Goal: Information Seeking & Learning: Learn about a topic

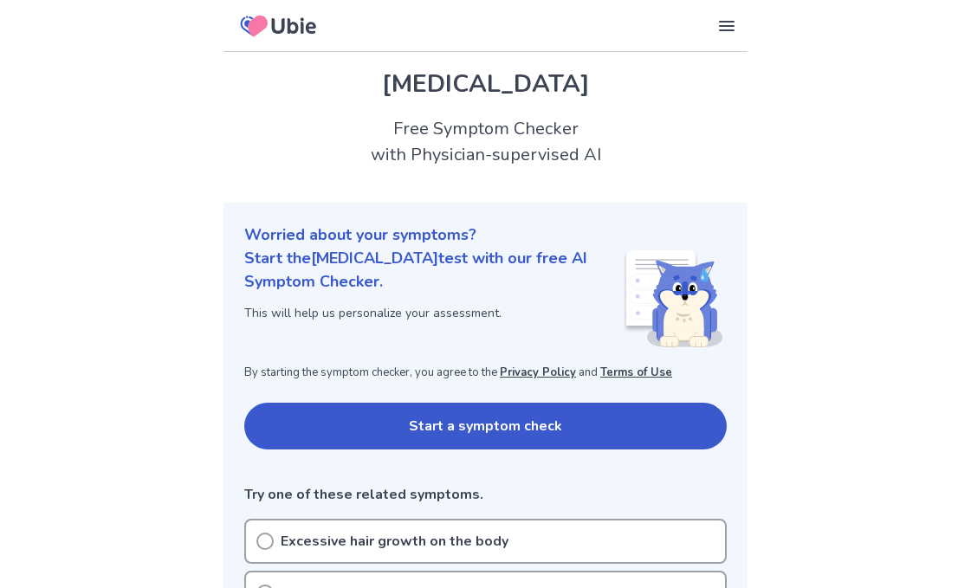
click at [448, 415] on button "Start a symptom check" at bounding box center [485, 426] width 482 height 47
drag, startPoint x: 967, startPoint y: 52, endPoint x: 965, endPoint y: 67, distance: 14.9
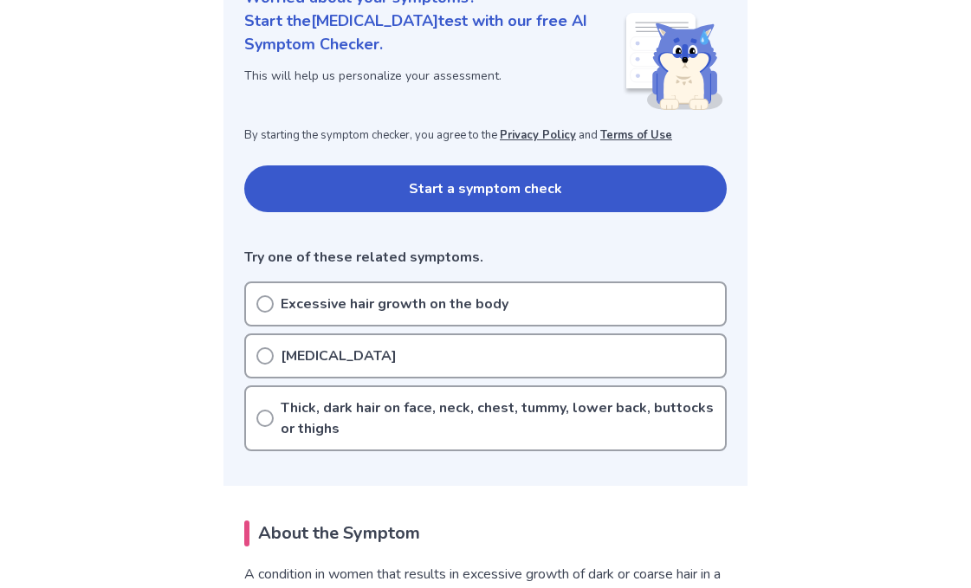
scroll to position [280, 0]
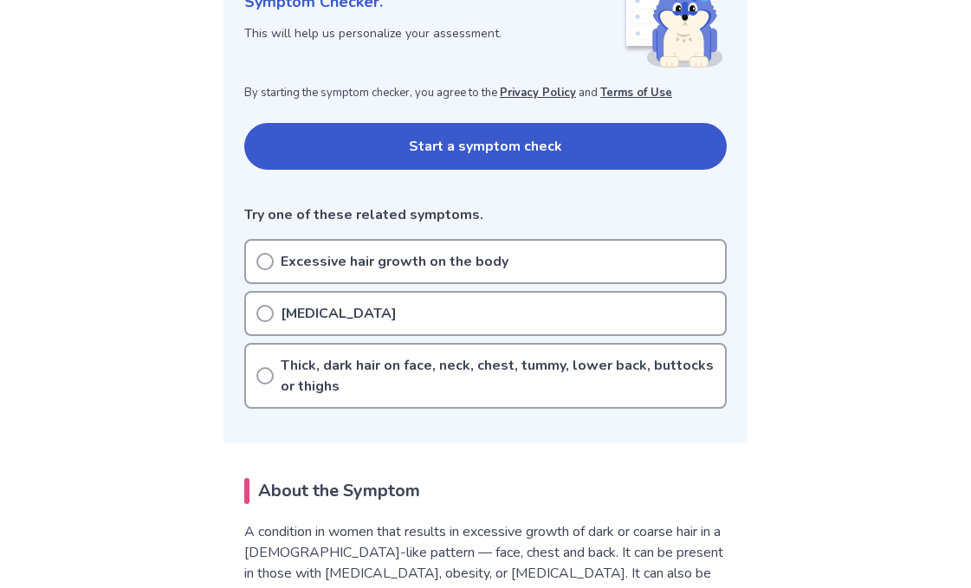
click at [614, 257] on div "Excessive hair growth on the body" at bounding box center [485, 261] width 482 height 45
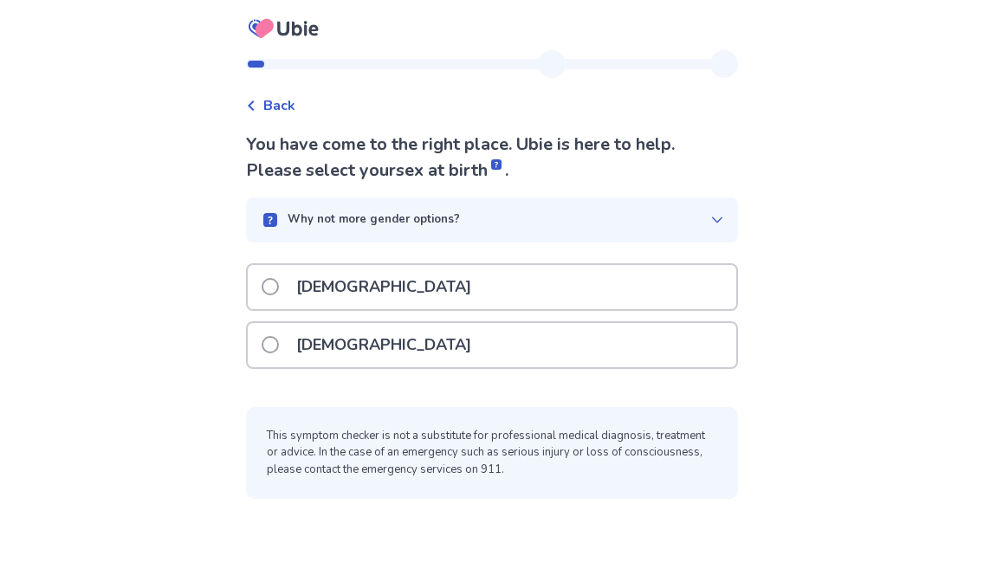
click at [413, 345] on div "Female" at bounding box center [492, 345] width 488 height 44
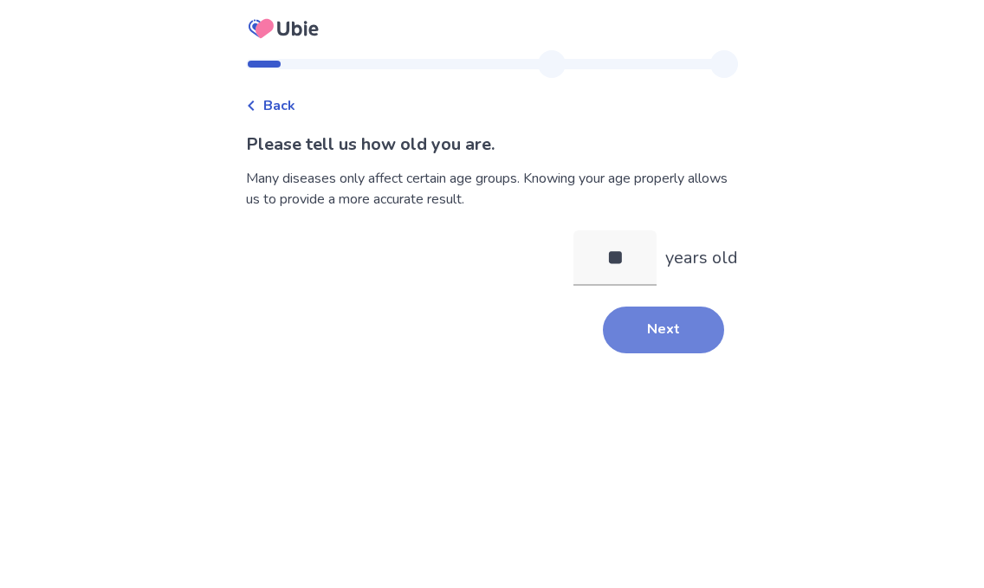
type input "**"
click at [686, 320] on button "Next" at bounding box center [663, 330] width 121 height 47
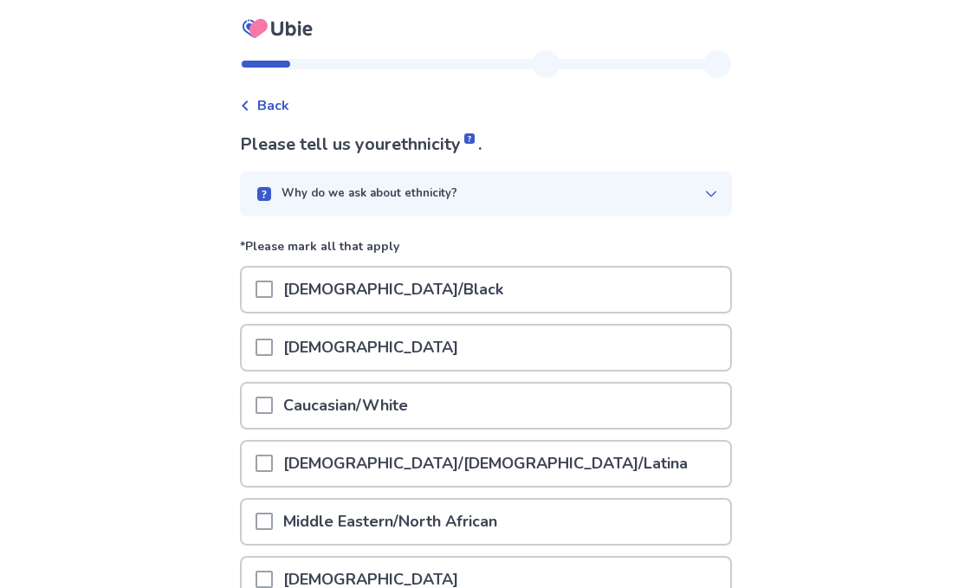
click at [645, 352] on div "Asian" at bounding box center [486, 348] width 488 height 44
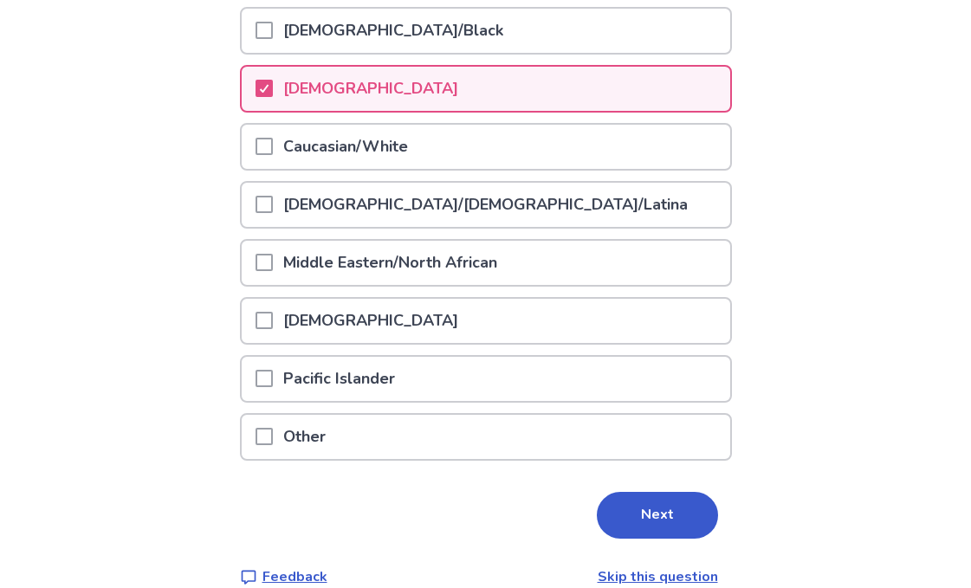
scroll to position [285, 0]
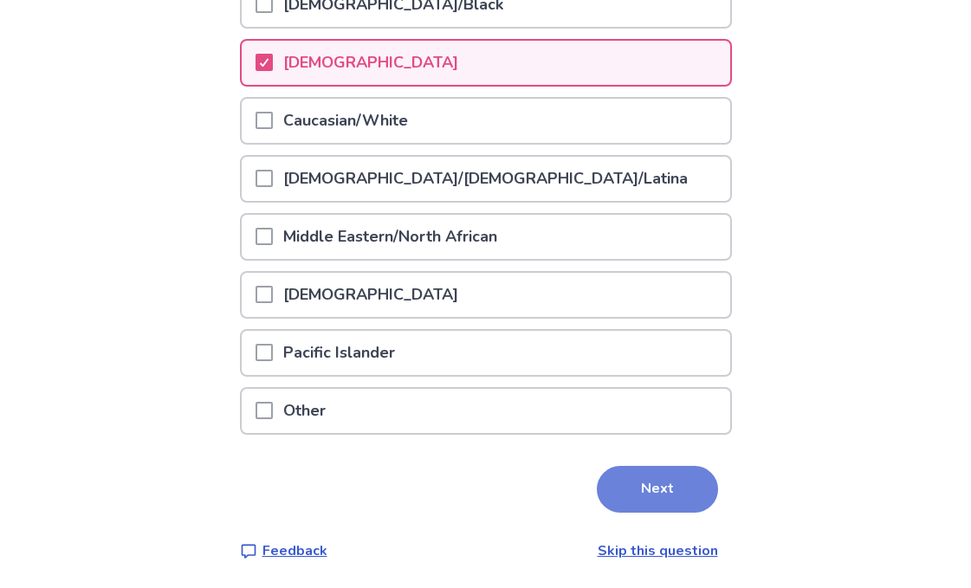
click at [669, 484] on button "Next" at bounding box center [657, 489] width 121 height 47
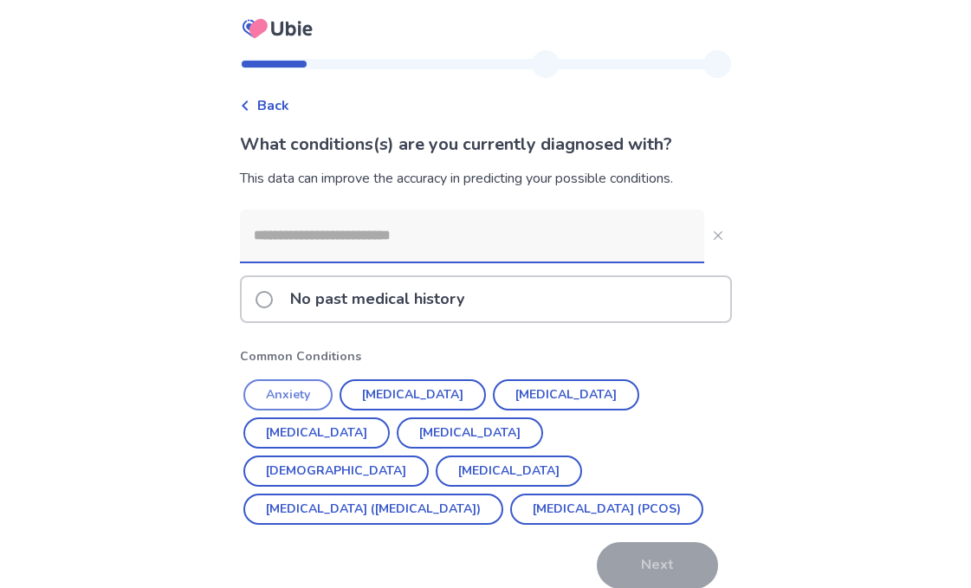
click at [304, 395] on button "Anxiety" at bounding box center [287, 394] width 89 height 31
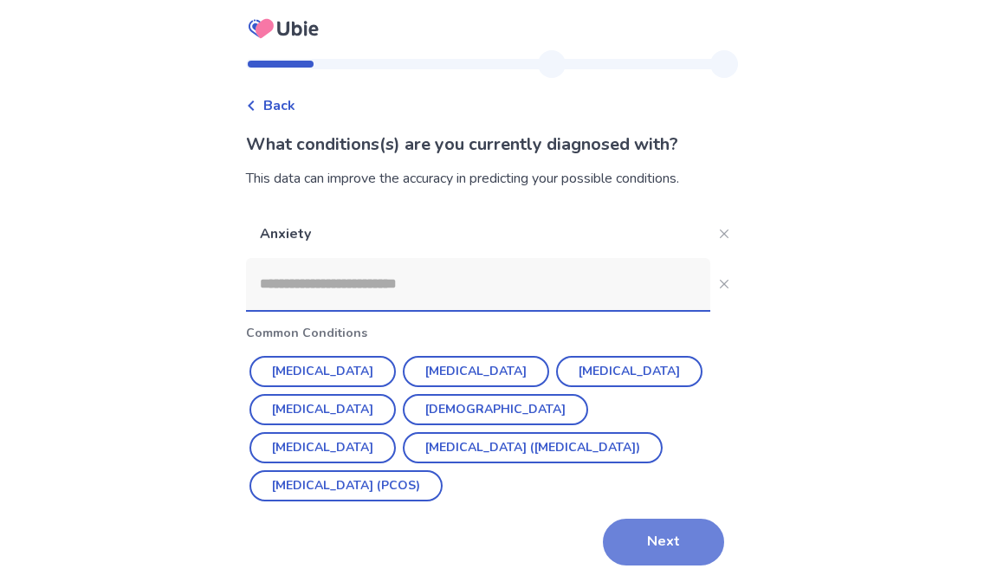
click at [669, 559] on button "Next" at bounding box center [663, 542] width 121 height 47
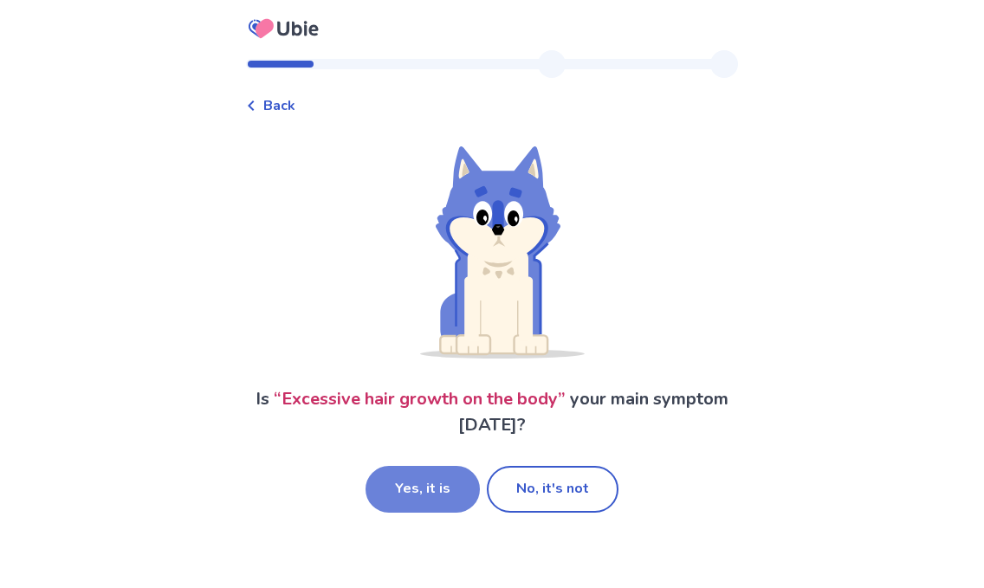
click at [403, 494] on button "Yes, it is" at bounding box center [422, 489] width 114 height 47
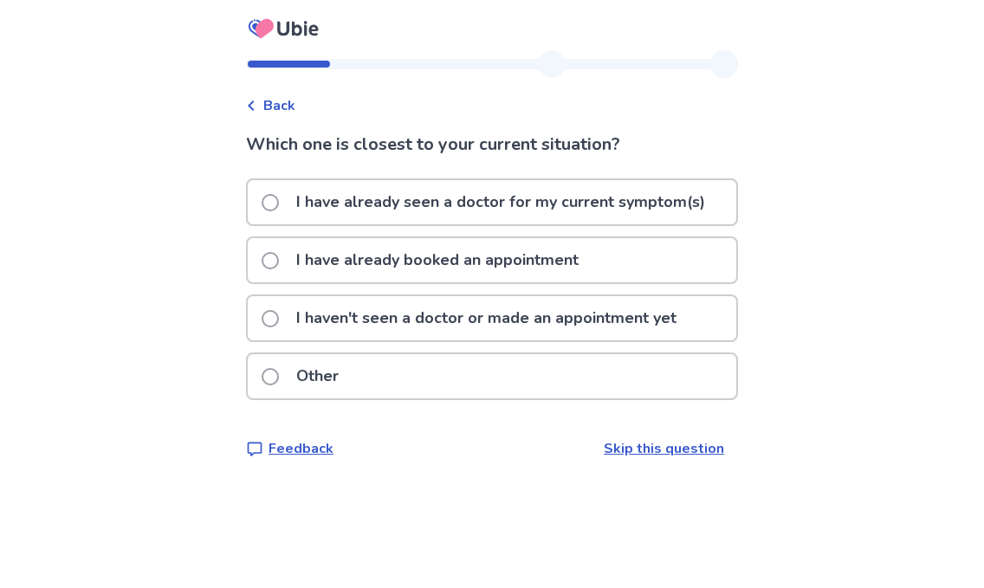
click at [456, 326] on p "I haven't seen a doctor or made an appointment yet" at bounding box center [486, 318] width 401 height 44
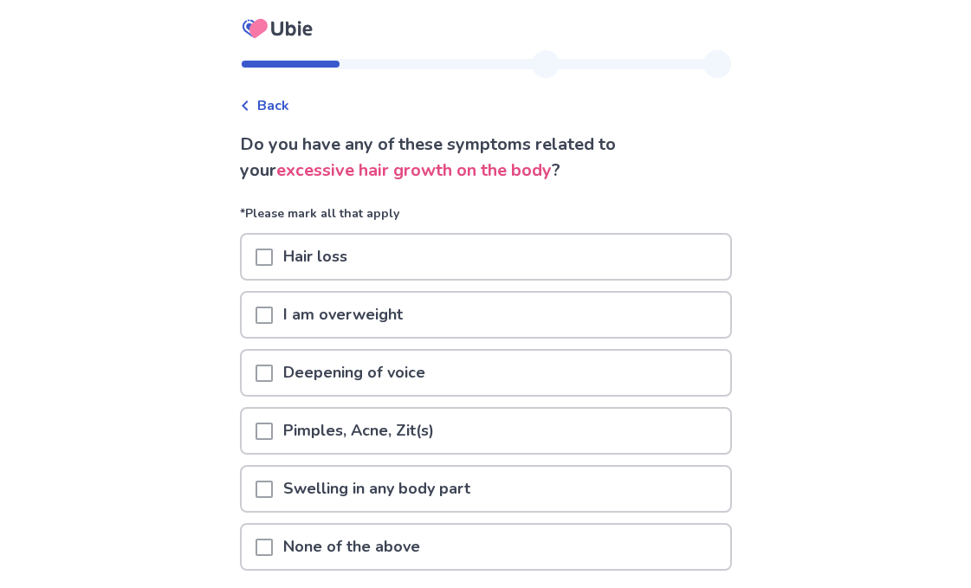
click at [409, 259] on div "Hair loss" at bounding box center [486, 257] width 488 height 44
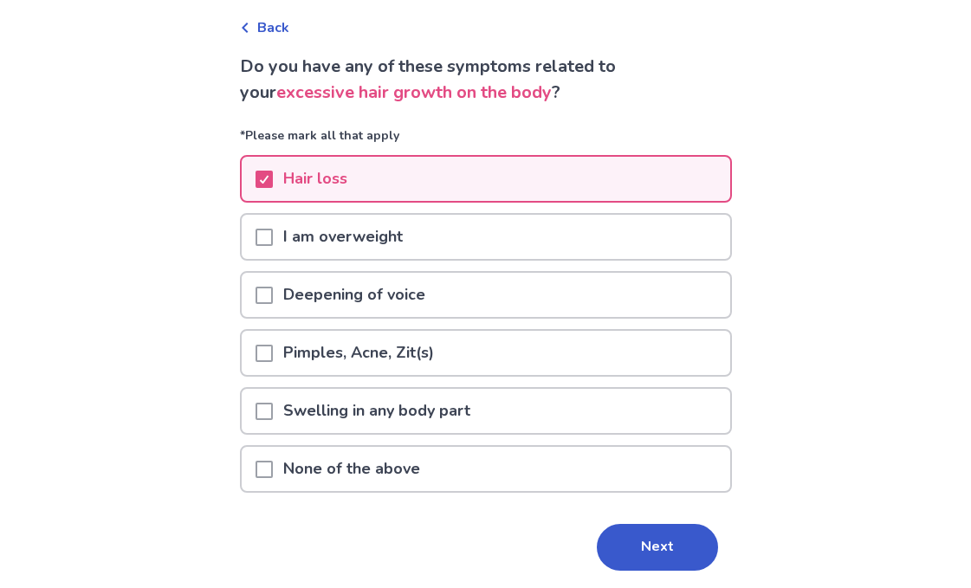
scroll to position [90, 0]
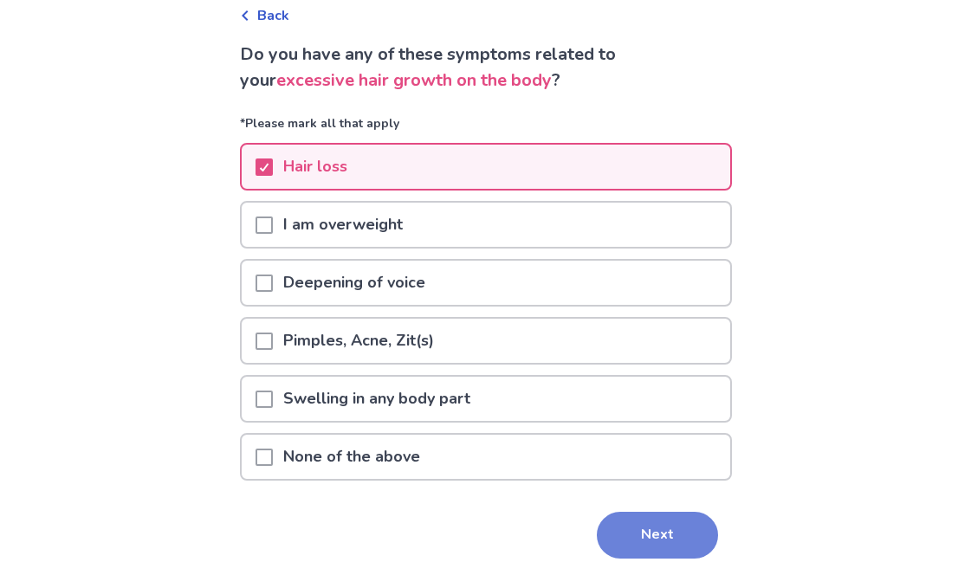
click at [668, 552] on button "Next" at bounding box center [657, 535] width 121 height 47
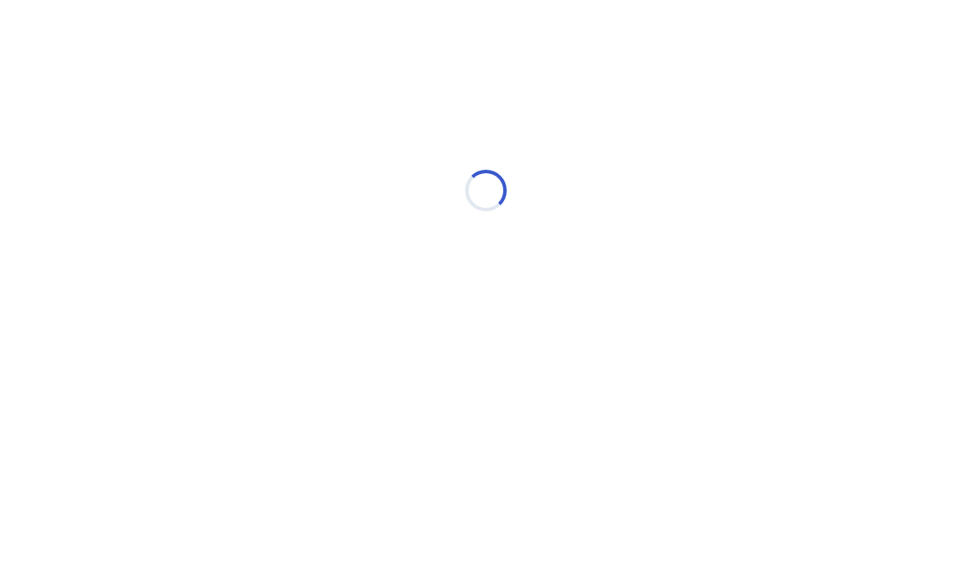
scroll to position [0, 0]
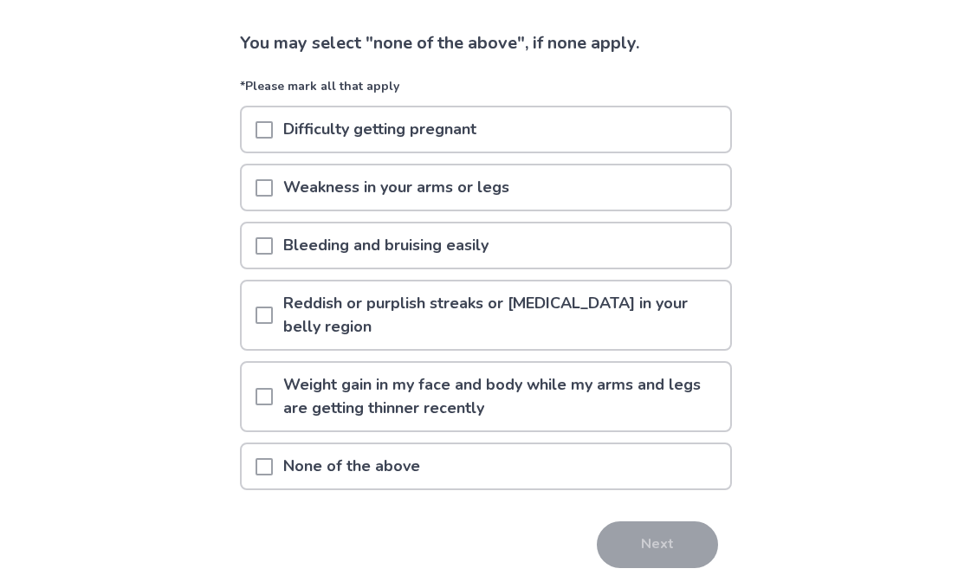
scroll to position [236, 0]
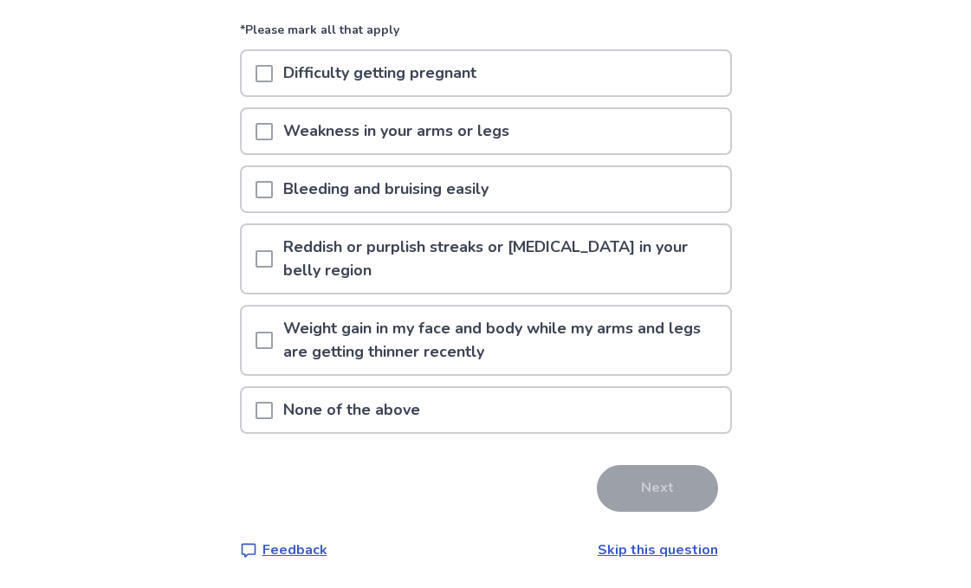
click at [549, 410] on div "None of the above" at bounding box center [486, 410] width 488 height 44
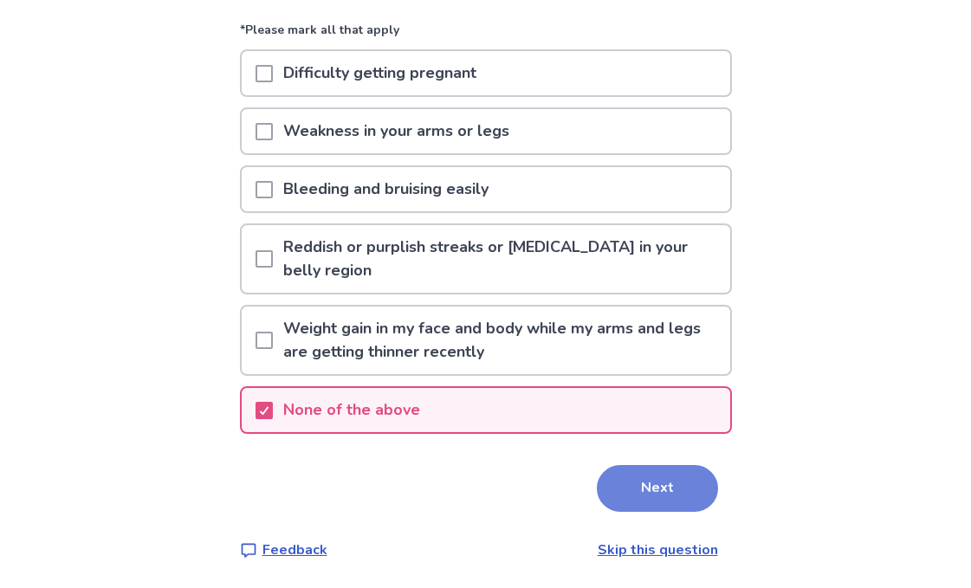
click at [661, 492] on button "Next" at bounding box center [657, 488] width 121 height 47
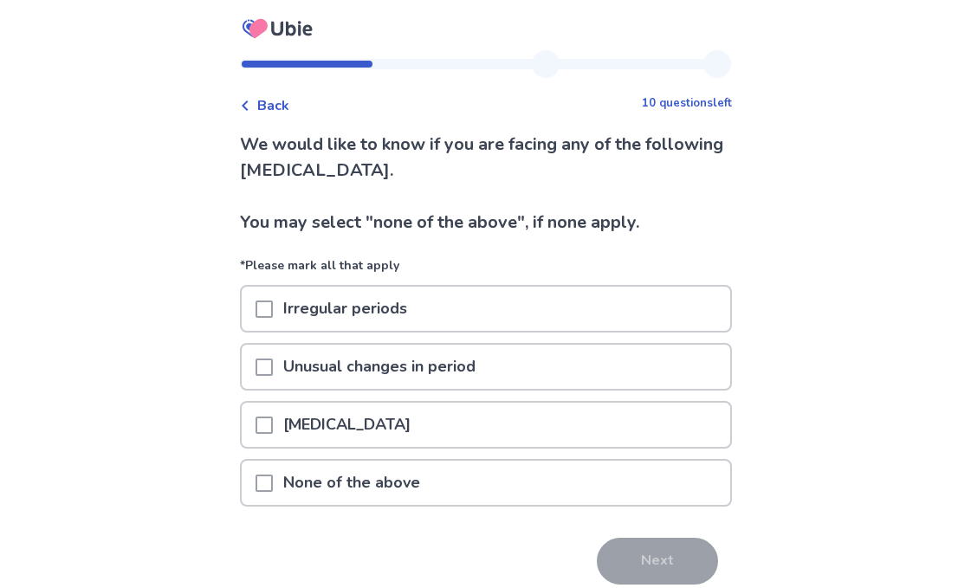
click at [591, 423] on div "Menstrual cramps" at bounding box center [486, 425] width 488 height 44
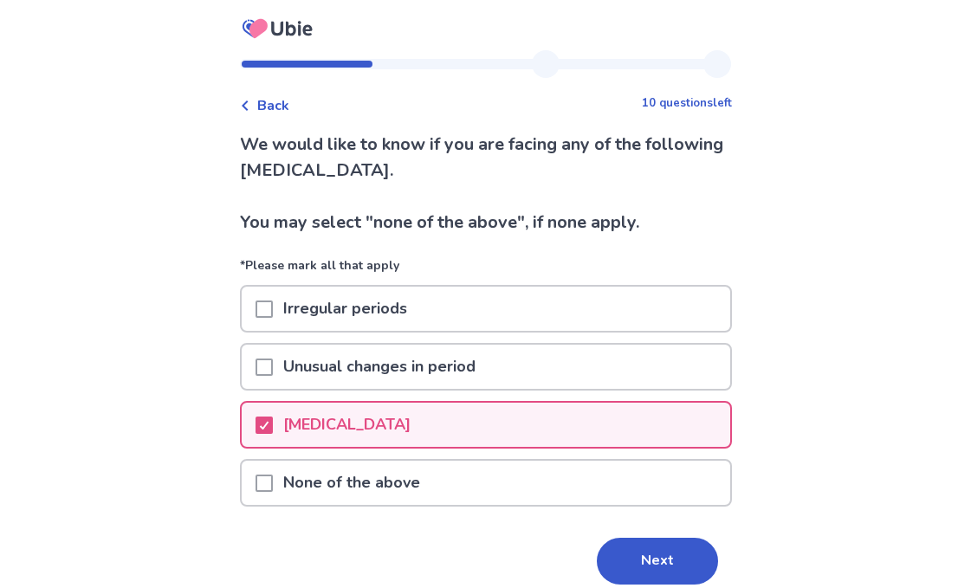
click at [557, 380] on div "Unusual changes in period" at bounding box center [486, 367] width 488 height 44
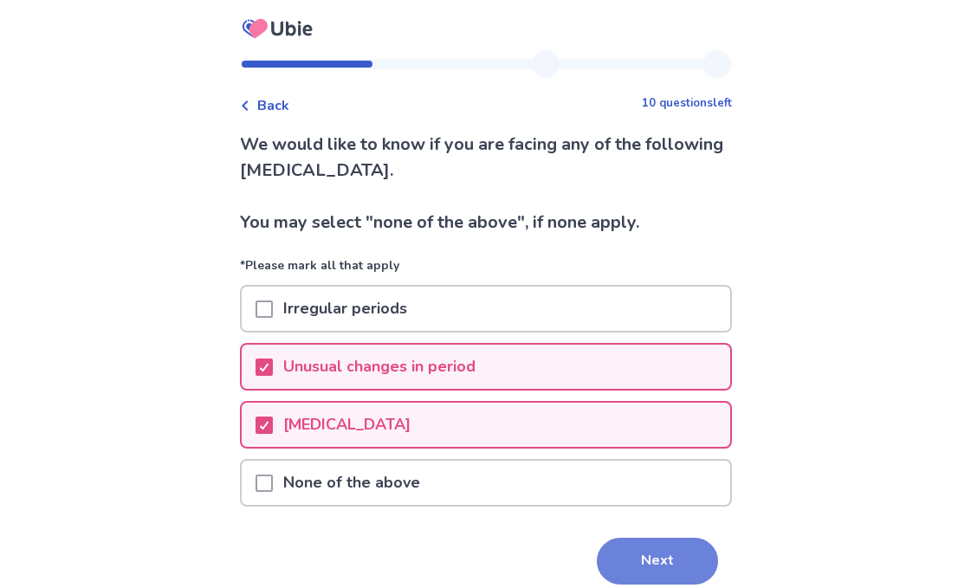
click at [653, 555] on button "Next" at bounding box center [657, 561] width 121 height 47
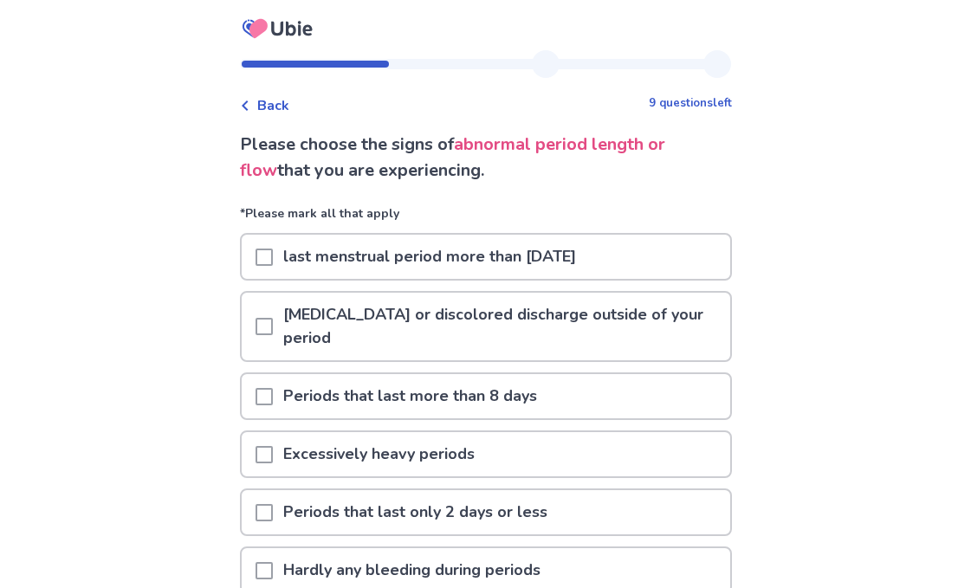
click at [631, 467] on div "Excessively heavy periods" at bounding box center [486, 454] width 488 height 44
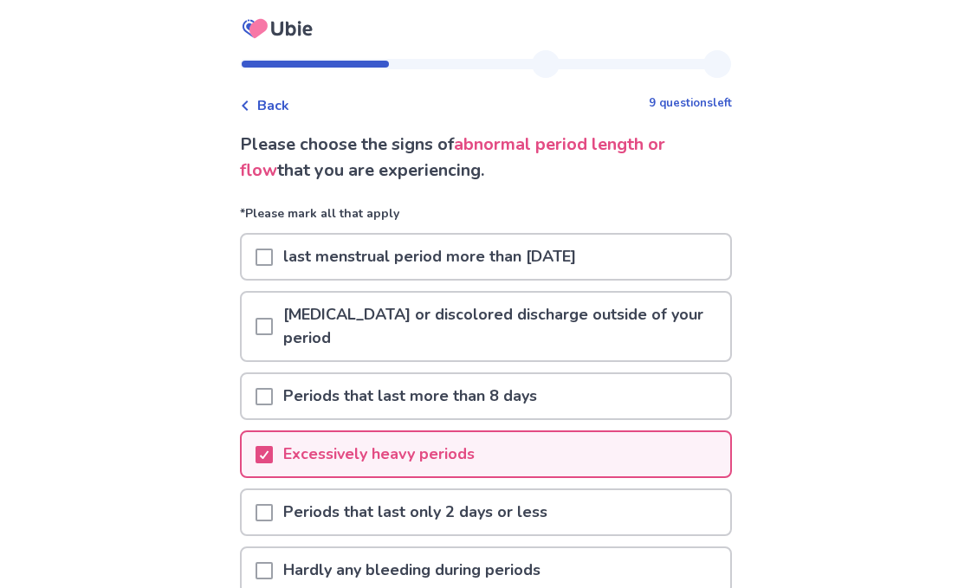
click at [808, 438] on div "Back 9 questions left Please choose the signs of abnormal period length or flow…" at bounding box center [485, 403] width 971 height 806
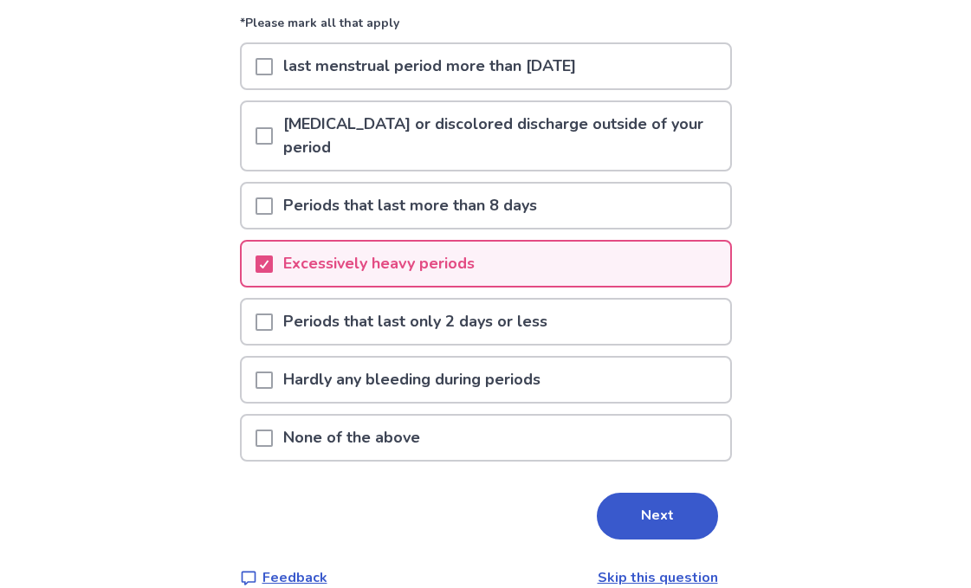
scroll to position [209, 0]
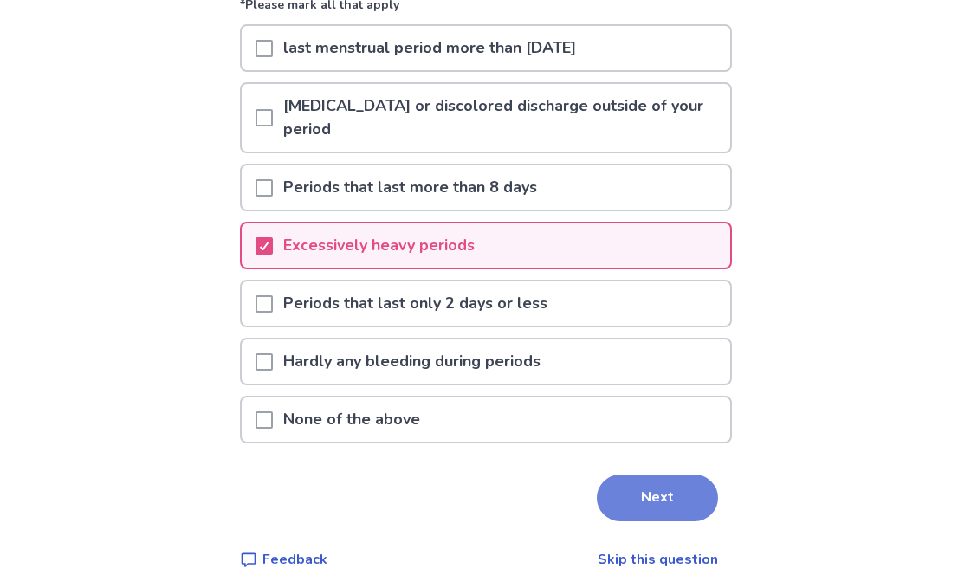
click at [692, 501] on button "Next" at bounding box center [657, 498] width 121 height 47
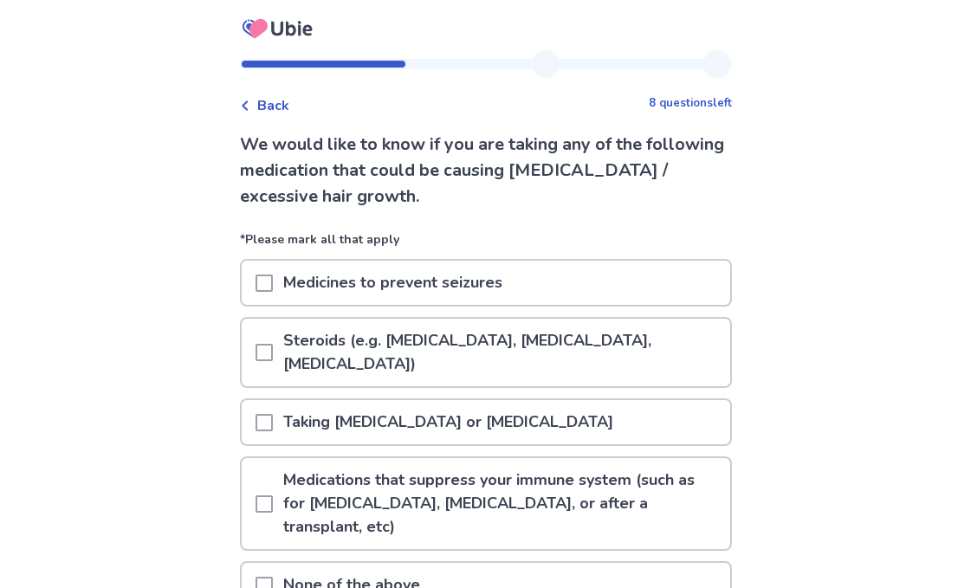
scroll to position [35, 0]
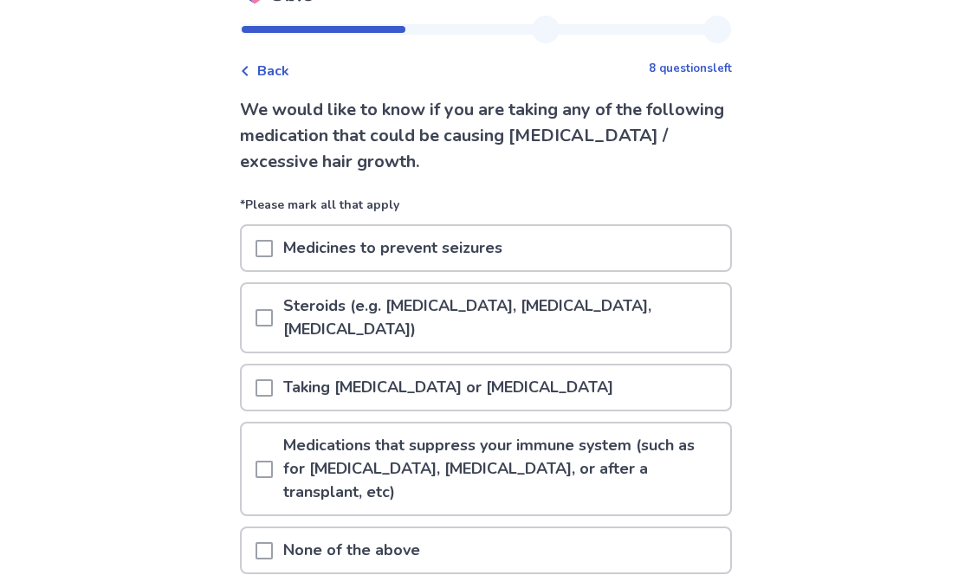
click at [556, 536] on div "None of the above" at bounding box center [486, 550] width 488 height 44
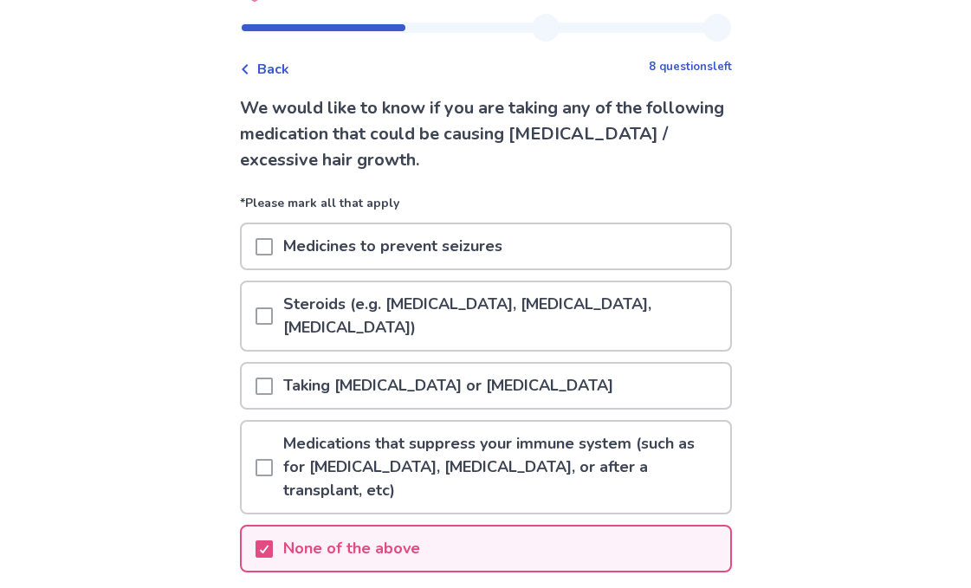
scroll to position [79, 0]
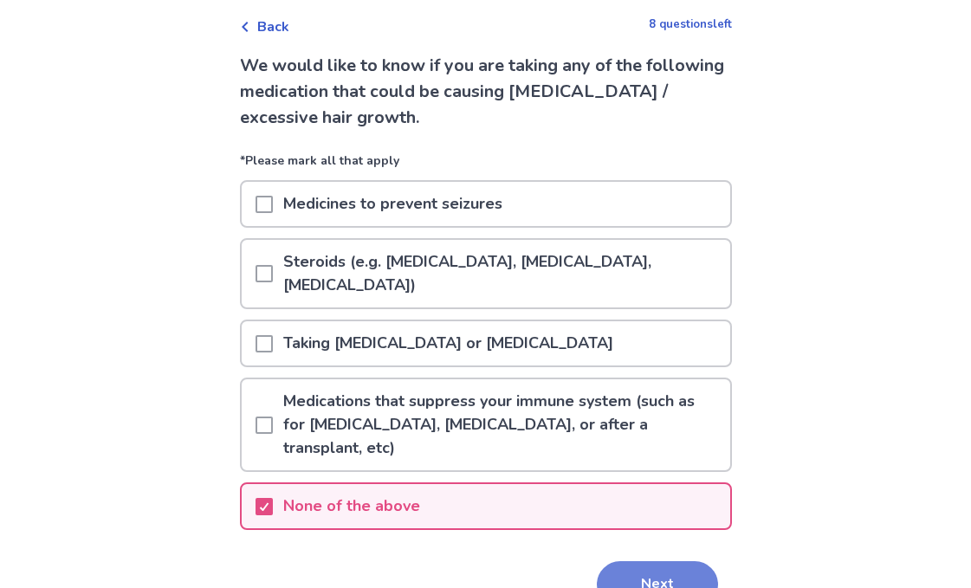
click at [672, 581] on button "Next" at bounding box center [657, 584] width 121 height 47
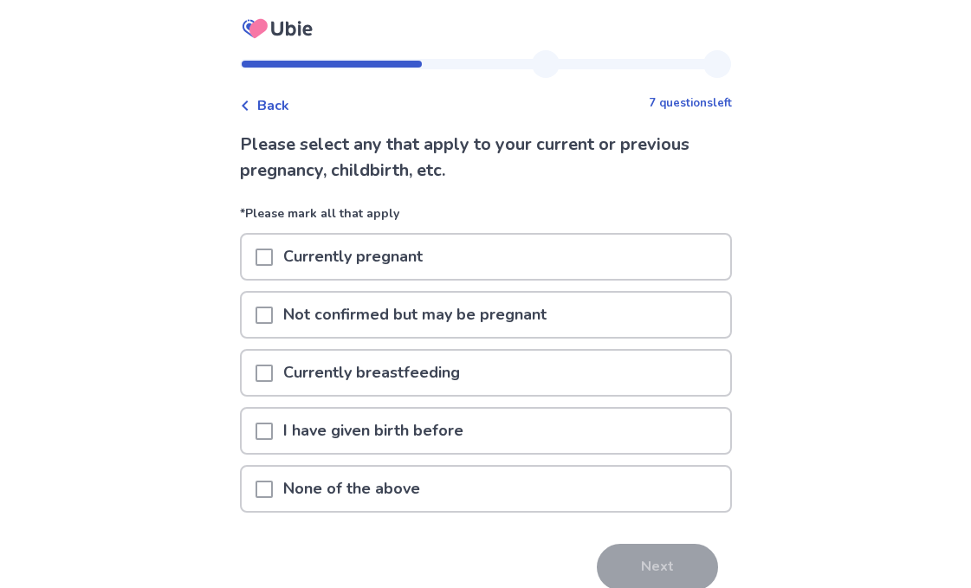
click at [632, 501] on div "None of the above" at bounding box center [486, 489] width 488 height 44
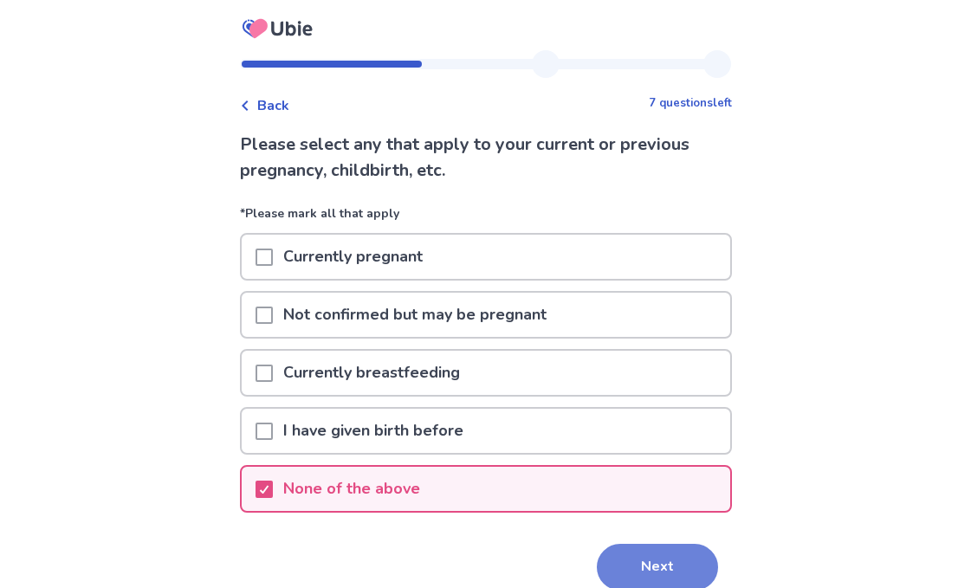
click at [640, 559] on button "Next" at bounding box center [657, 567] width 121 height 47
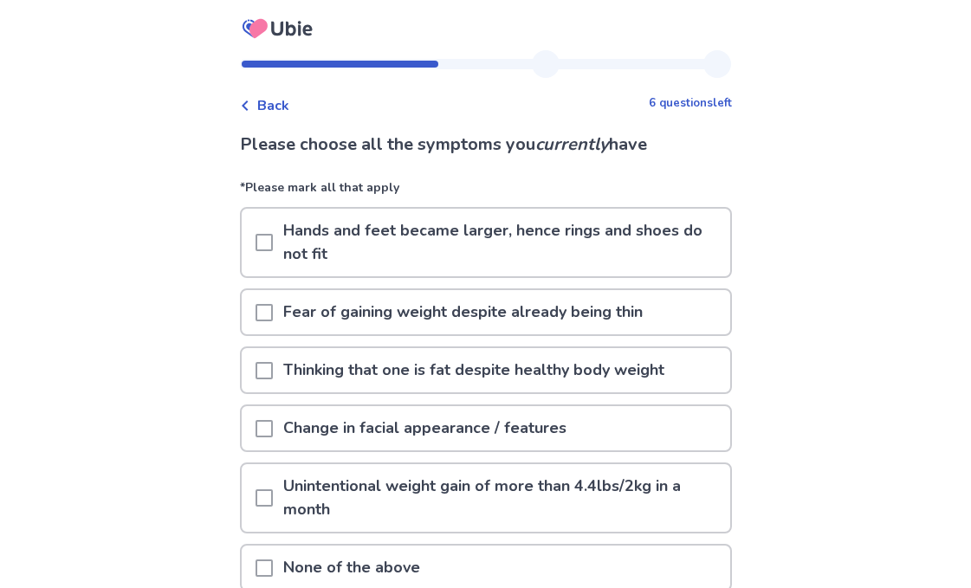
click at [647, 365] on p "Thinking that one is fat despite healthy body weight" at bounding box center [474, 370] width 402 height 44
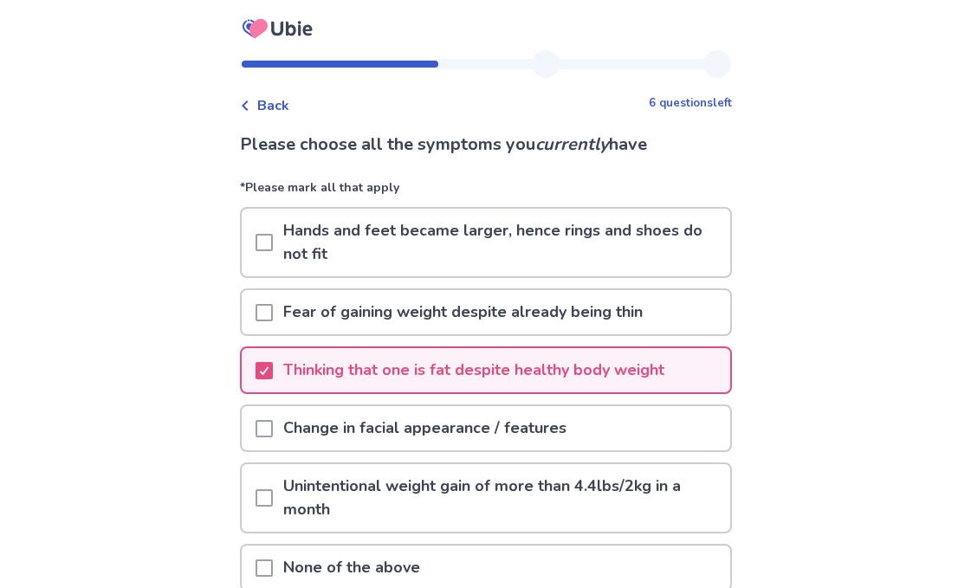
click at [630, 429] on div "Change in facial appearance / features" at bounding box center [486, 428] width 488 height 44
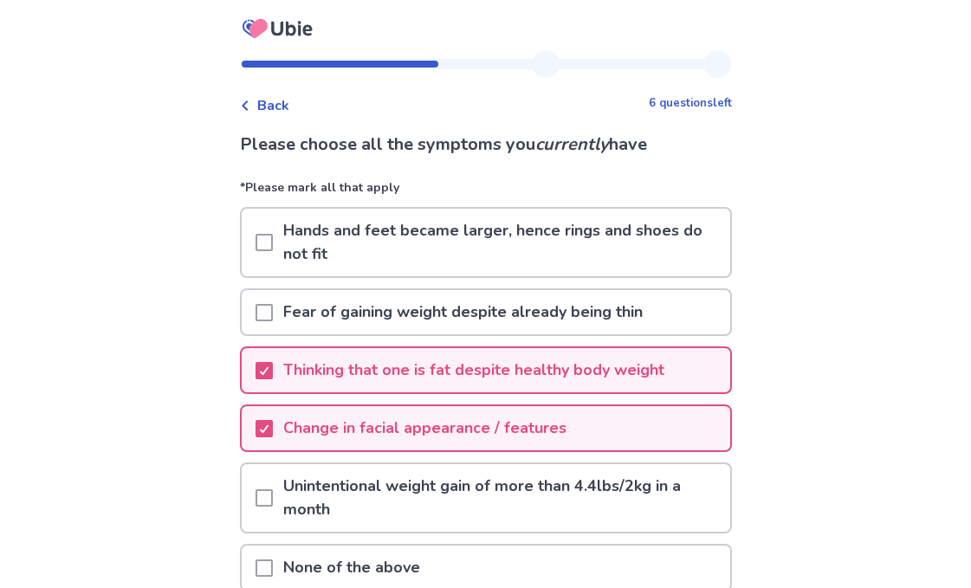
click at [795, 362] on div "Back 6 questions left Please choose all the symptoms you currently have *Please…" at bounding box center [485, 373] width 971 height 746
click at [693, 319] on div "Fear of gaining weight despite already being thin" at bounding box center [486, 312] width 488 height 44
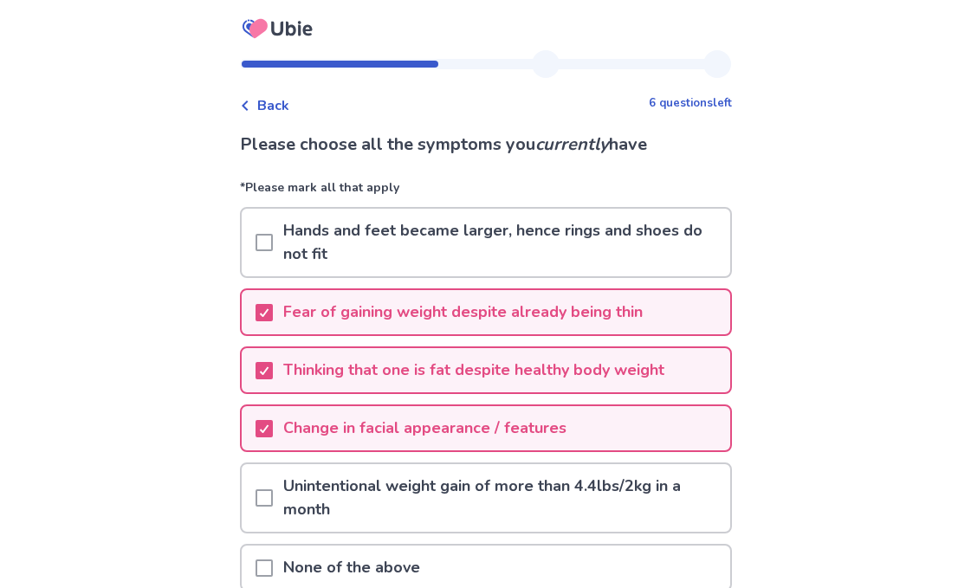
click at [693, 319] on div "Fear of gaining weight despite already being thin" at bounding box center [486, 312] width 488 height 44
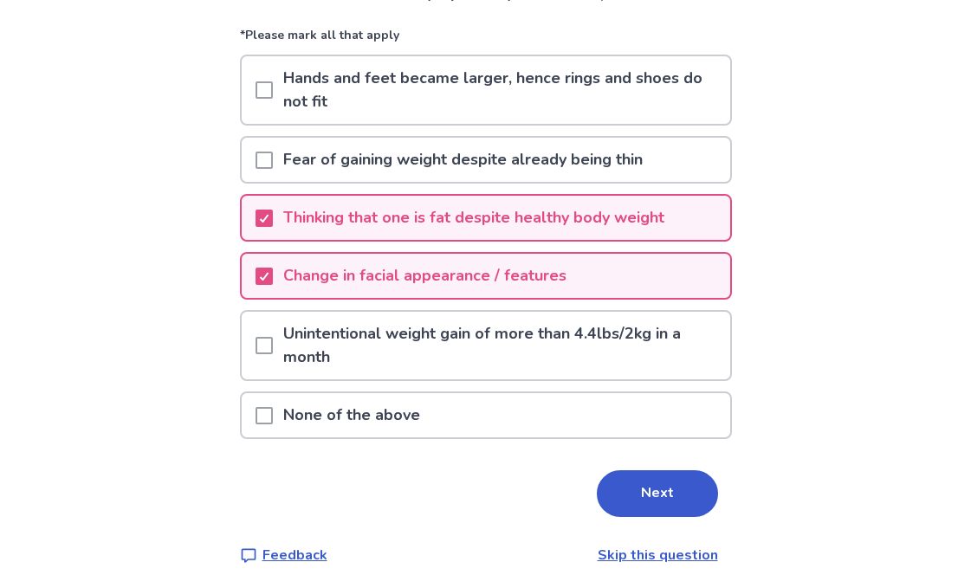
scroll to position [158, 0]
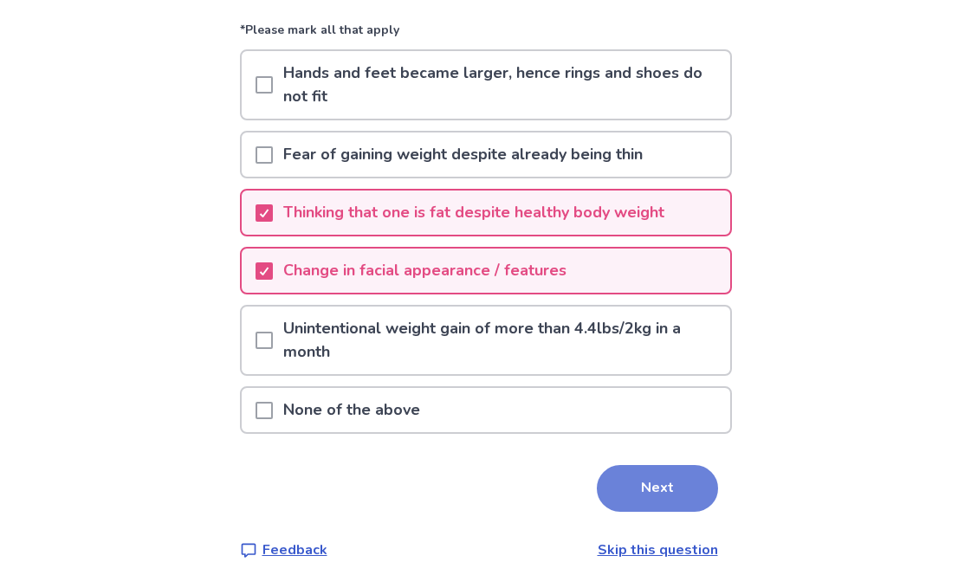
click at [681, 473] on button "Next" at bounding box center [657, 488] width 121 height 47
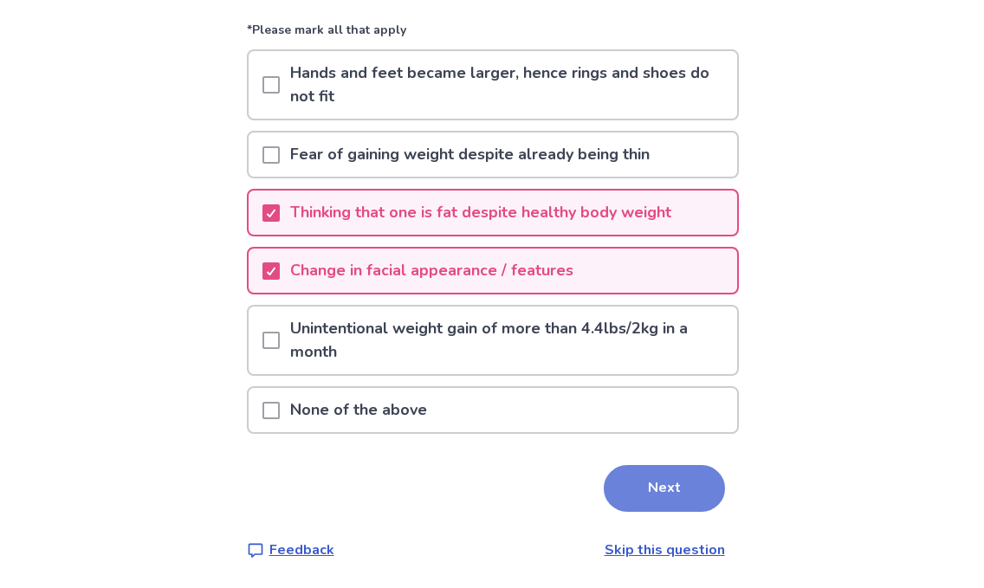
scroll to position [0, 0]
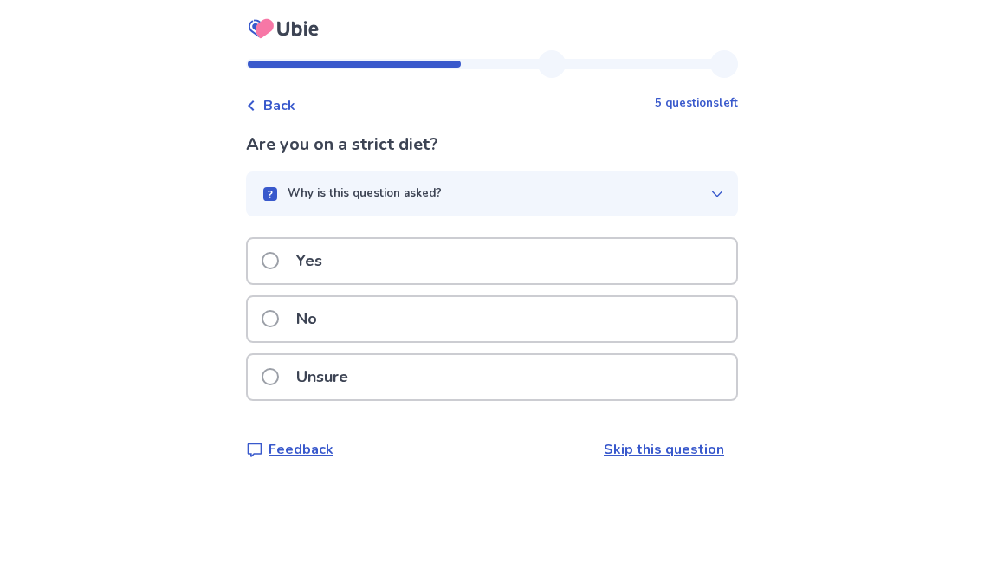
click at [544, 339] on div "No" at bounding box center [492, 319] width 488 height 44
click at [546, 273] on div "Yes" at bounding box center [492, 261] width 488 height 44
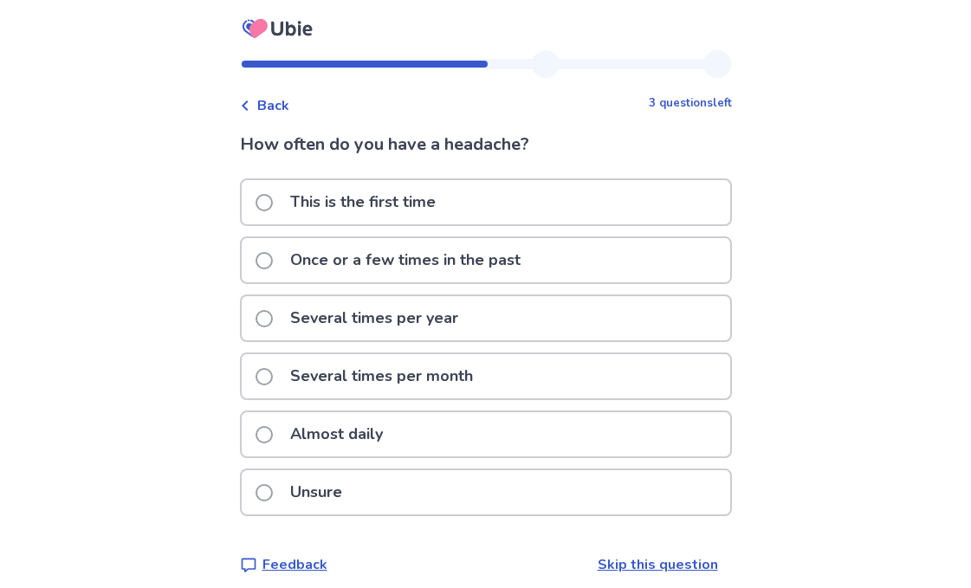
click at [472, 381] on p "Several times per month" at bounding box center [382, 376] width 204 height 44
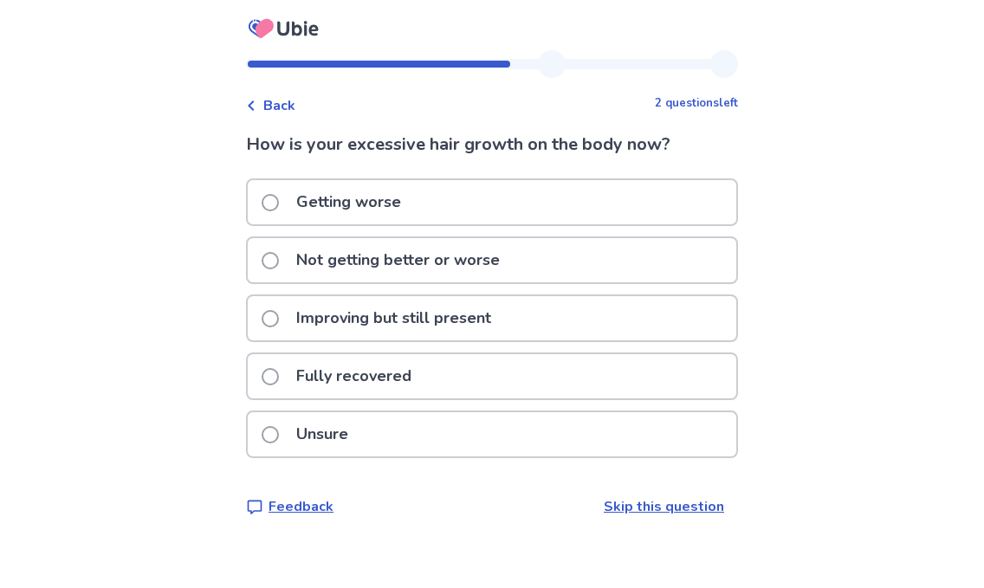
click at [436, 274] on p "Not getting better or worse" at bounding box center [398, 260] width 224 height 44
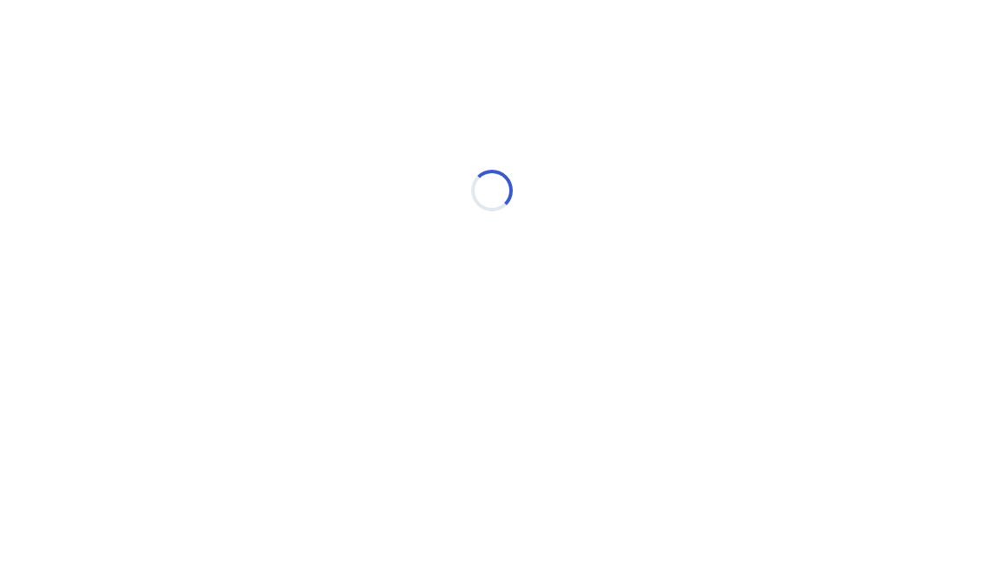
select select "*"
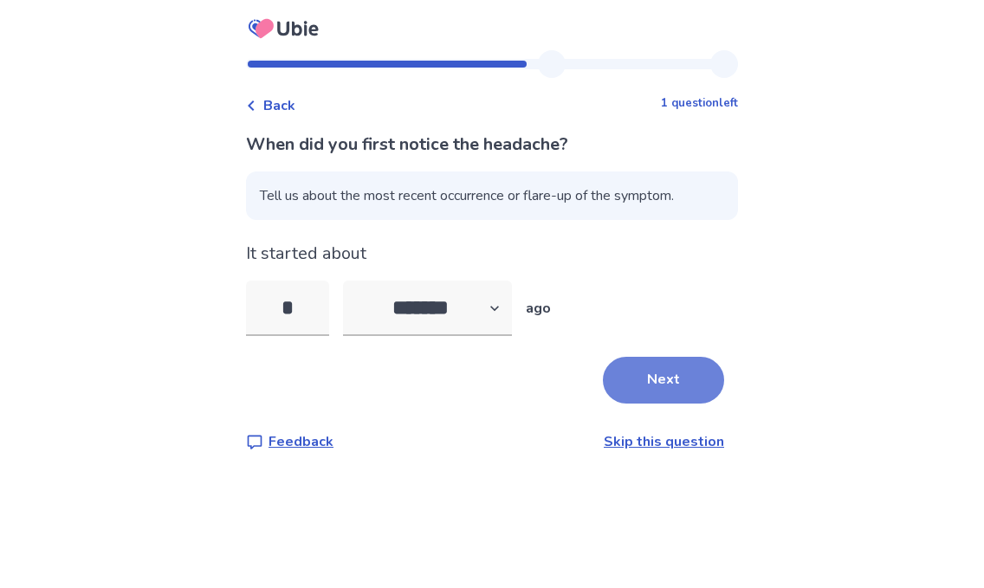
type input "*"
click at [654, 394] on button "Next" at bounding box center [663, 380] width 121 height 47
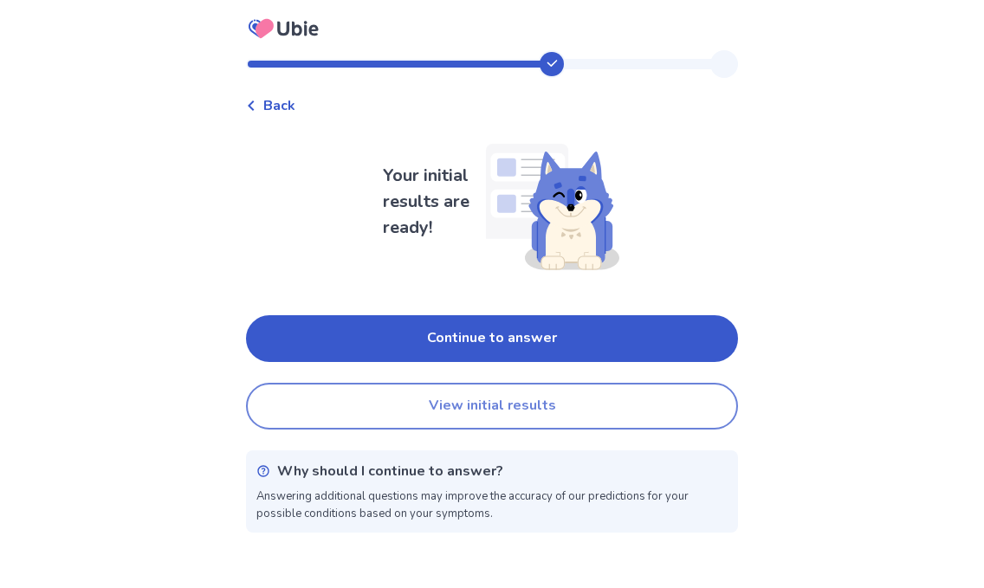
click at [646, 417] on button "View initial results" at bounding box center [492, 406] width 492 height 47
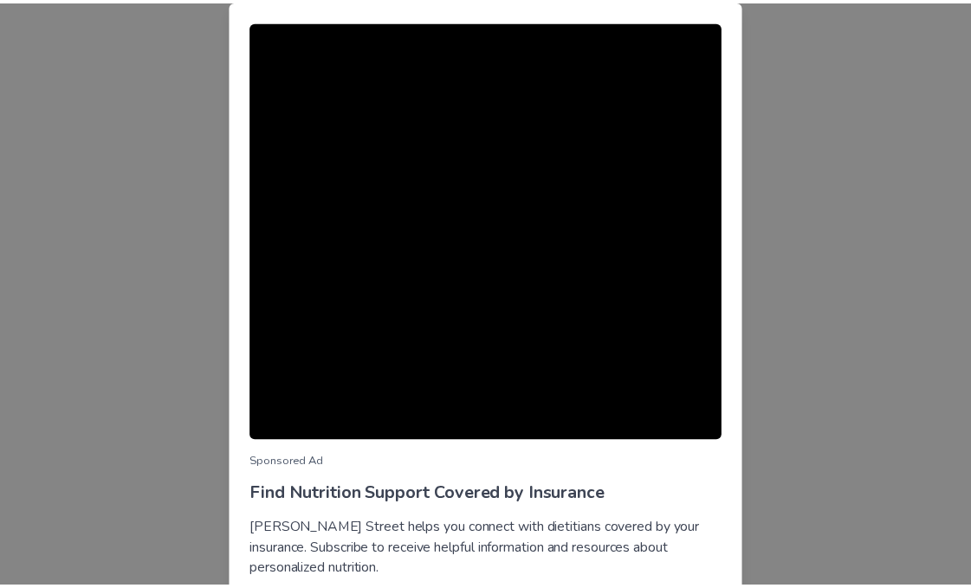
scroll to position [132, 0]
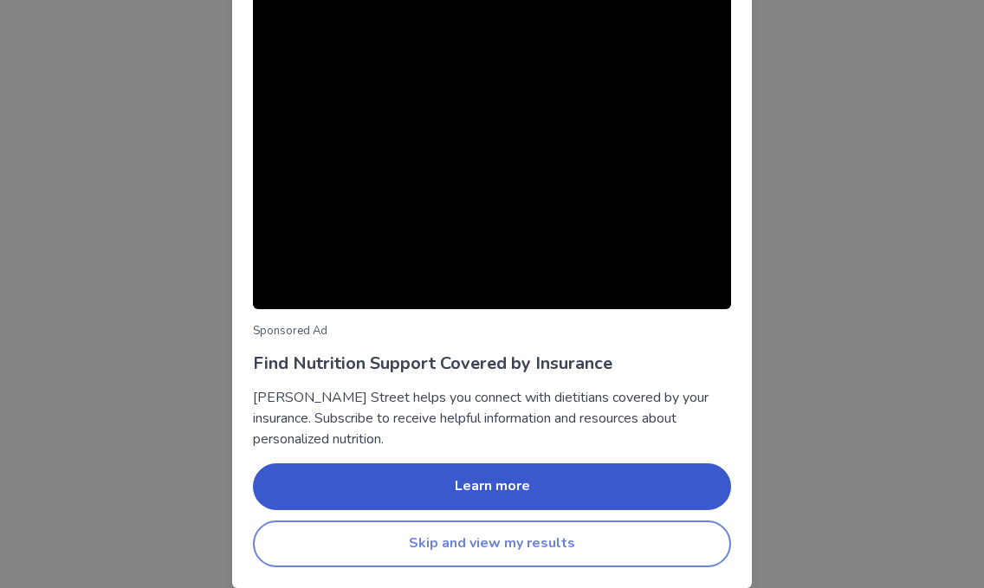
click at [578, 552] on button "Skip and view my results" at bounding box center [492, 543] width 478 height 47
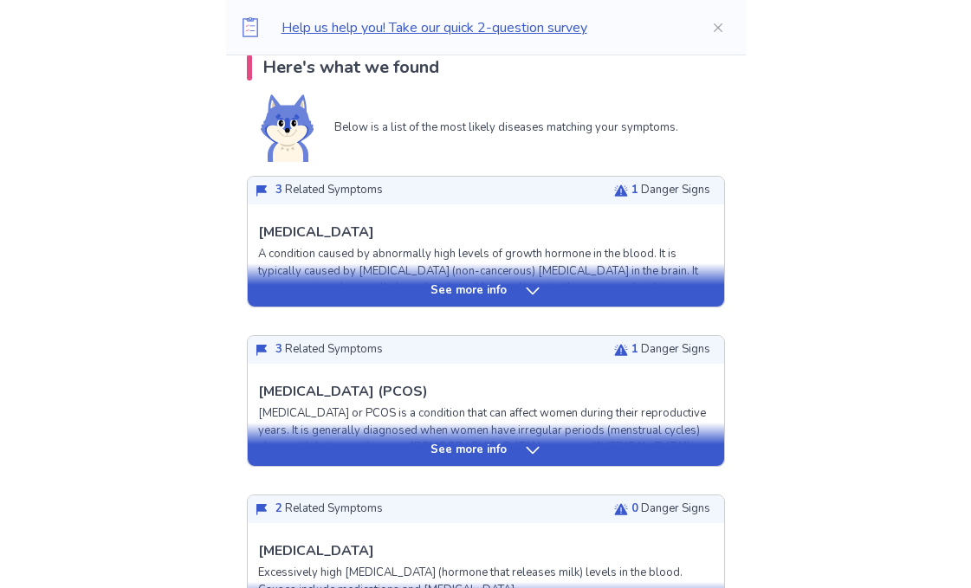
scroll to position [212, 0]
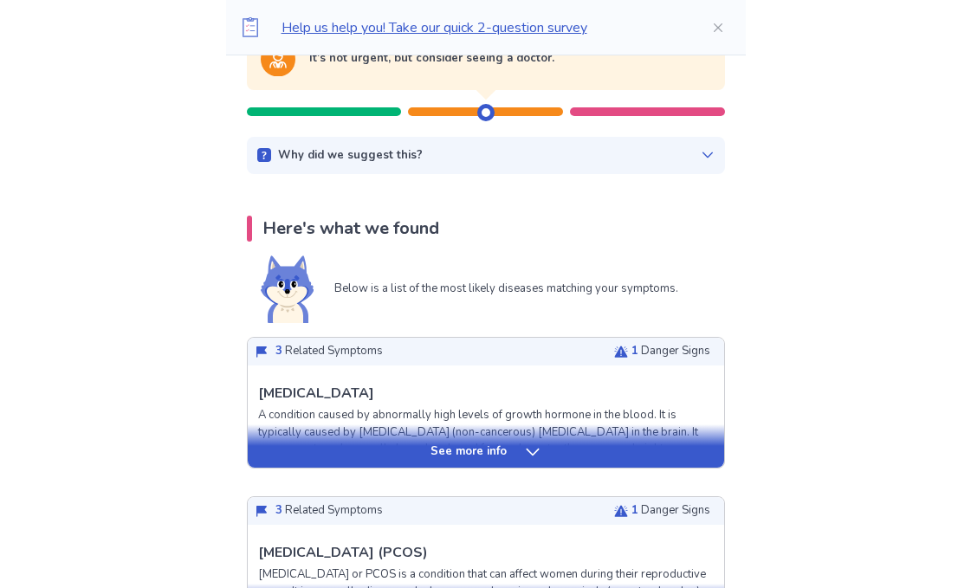
click at [541, 443] on div "See more info" at bounding box center [486, 451] width 476 height 17
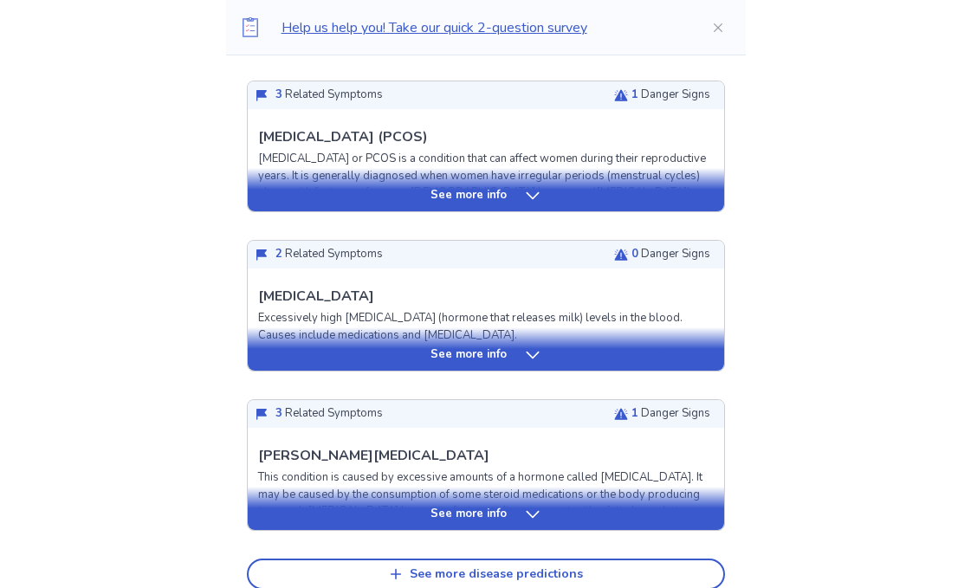
scroll to position [1713, 0]
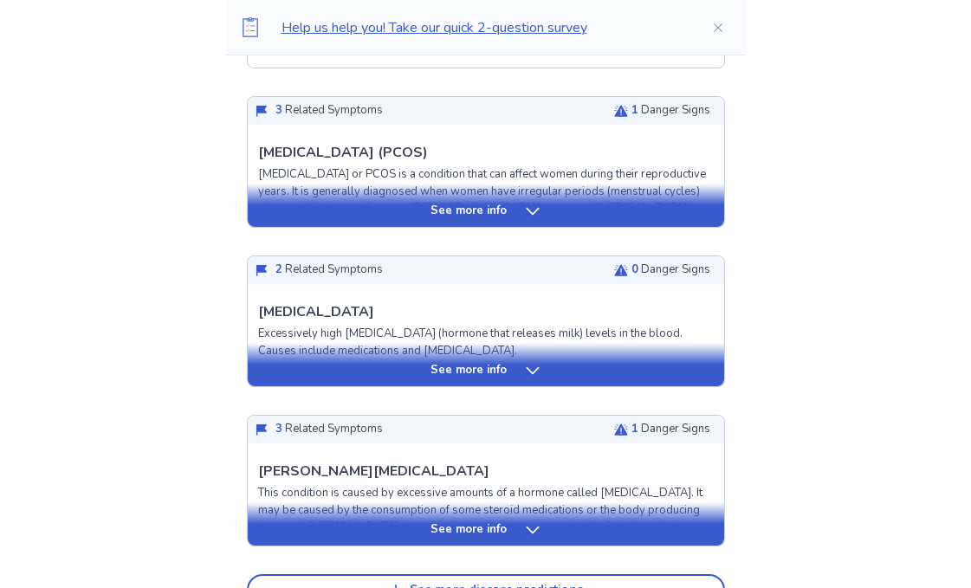
click at [524, 534] on icon at bounding box center [532, 529] width 17 height 17
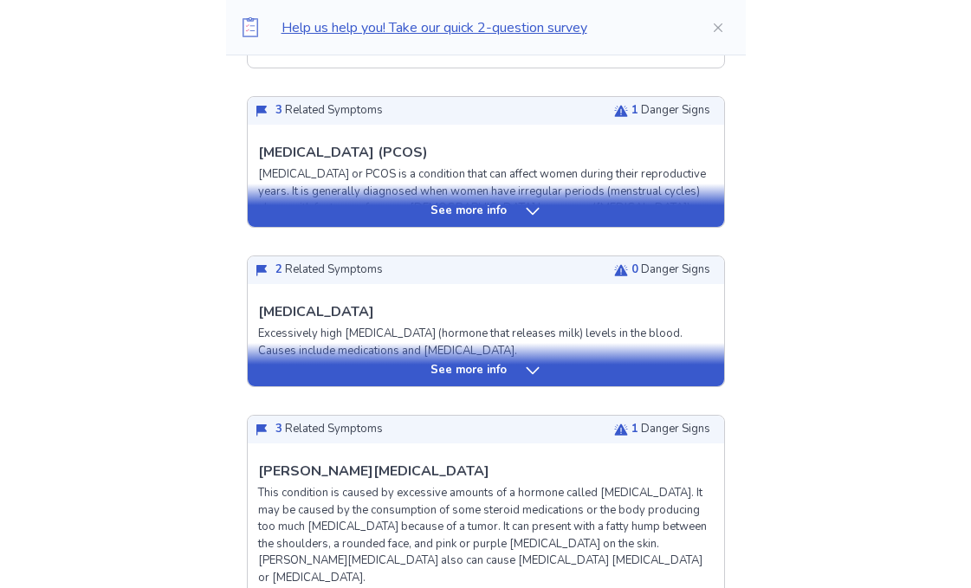
click at [438, 216] on p "See more info" at bounding box center [468, 211] width 76 height 17
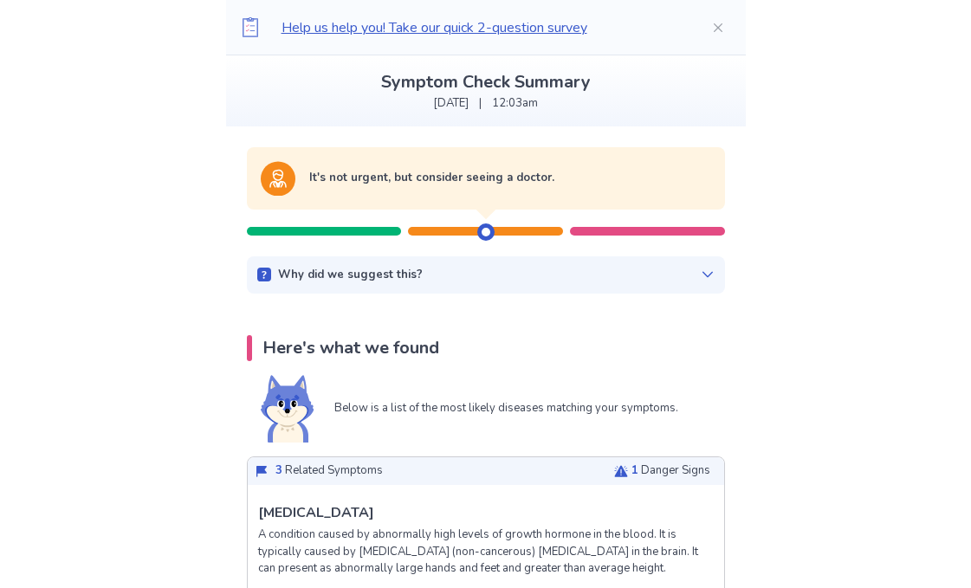
scroll to position [0, 0]
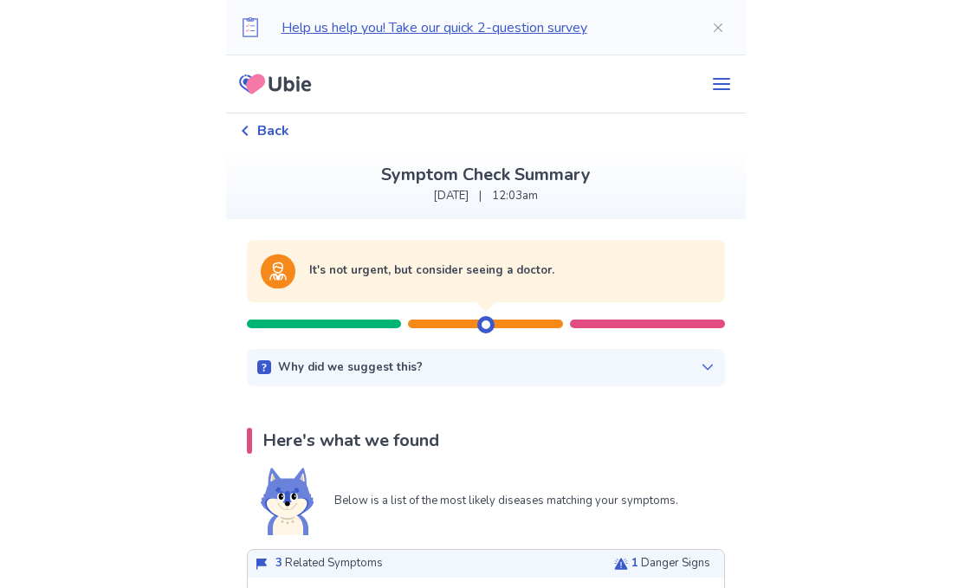
click at [611, 355] on div "Why did we suggest this? This suggestion is based on the severity level of a fe…" at bounding box center [486, 368] width 478 height 38
